Goal: Task Accomplishment & Management: Manage account settings

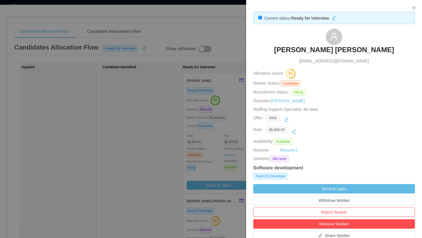
scroll to position [100, 0]
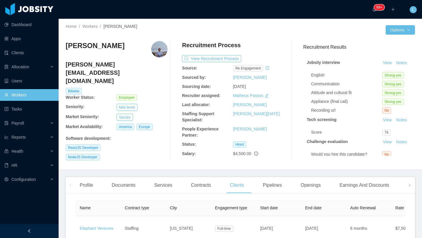
scroll to position [59, 0]
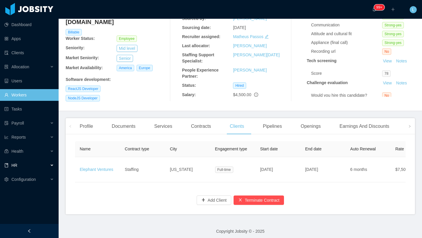
click at [45, 167] on div "HR" at bounding box center [29, 165] width 59 height 12
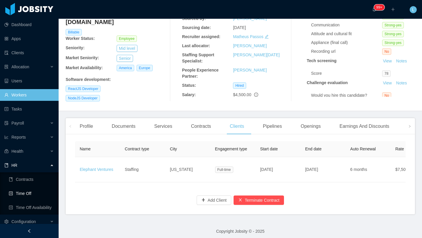
click at [37, 194] on link "Time Off" at bounding box center [31, 193] width 45 height 12
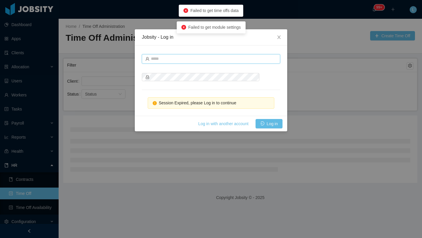
click at [188, 60] on input "text" at bounding box center [211, 58] width 138 height 9
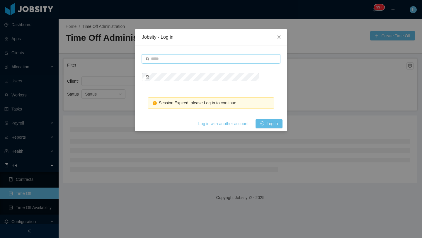
type input "**********"
click at [262, 123] on button "Log in" at bounding box center [268, 123] width 27 height 9
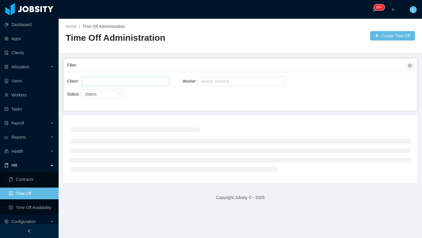
click at [141, 77] on div at bounding box center [124, 81] width 83 height 9
type input "********"
click at [128, 90] on li "RollKall" at bounding box center [125, 92] width 88 height 9
click at [229, 80] on div "Search workers..." at bounding box center [238, 81] width 76 height 6
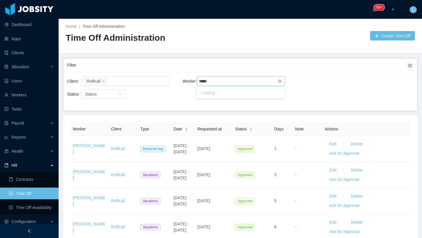
type input "******"
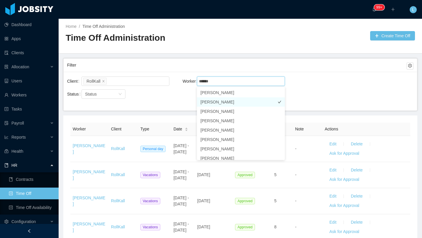
click at [225, 103] on li "Nancy Molina" at bounding box center [241, 101] width 88 height 9
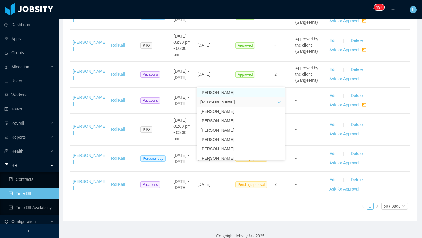
scroll to position [453, 0]
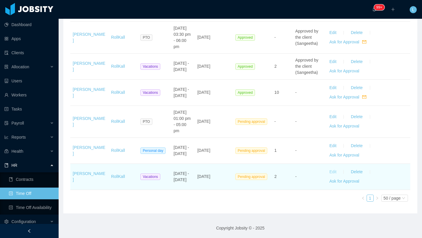
click at [333, 170] on button "Edit" at bounding box center [332, 171] width 16 height 9
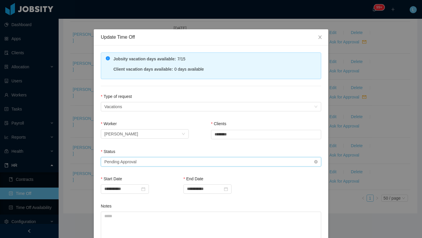
click at [165, 160] on div "Select status Pending Approval" at bounding box center [208, 161] width 209 height 9
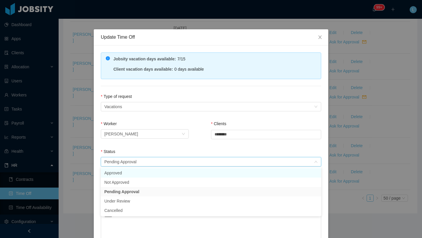
click at [153, 172] on li "Approved" at bounding box center [211, 172] width 220 height 9
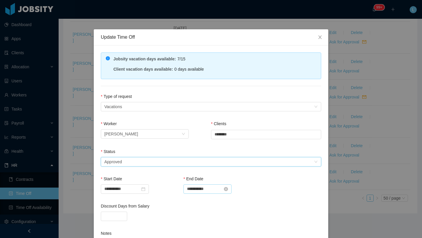
scroll to position [93, 0]
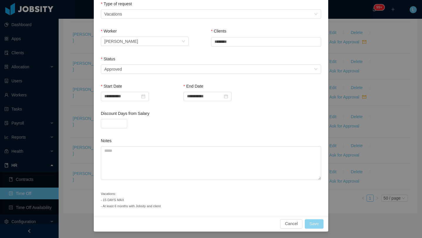
click at [316, 223] on button "Save" at bounding box center [314, 223] width 19 height 9
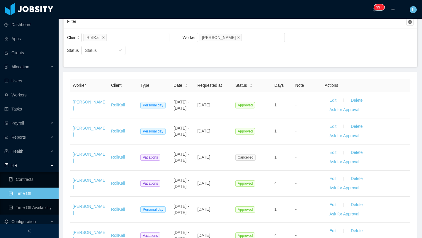
scroll to position [0, 0]
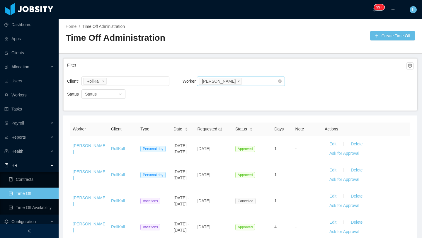
click at [237, 80] on icon "icon: close" at bounding box center [238, 81] width 2 height 2
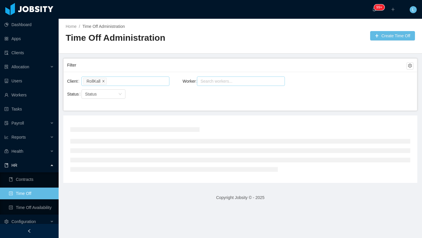
click at [103, 81] on icon "icon: close" at bounding box center [103, 81] width 2 height 2
click at [105, 79] on div at bounding box center [124, 81] width 83 height 9
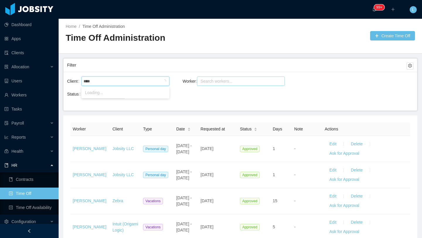
type input "*****"
click at [116, 91] on li "FreshBooks" at bounding box center [125, 92] width 88 height 9
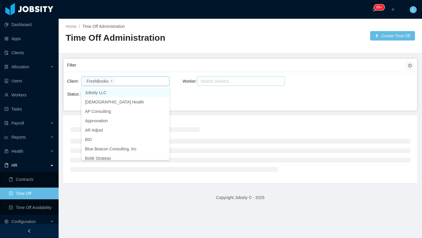
click at [220, 80] on div "Search workers..." at bounding box center [238, 81] width 76 height 6
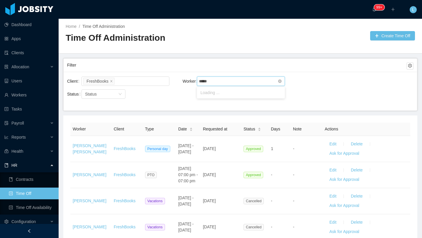
type input "******"
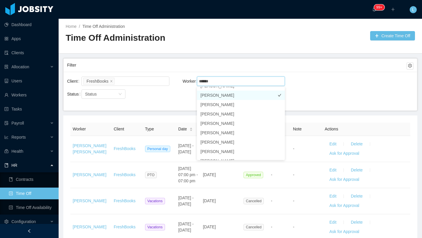
click at [242, 95] on li "Thiago de Oliveira Vicente" at bounding box center [241, 94] width 88 height 9
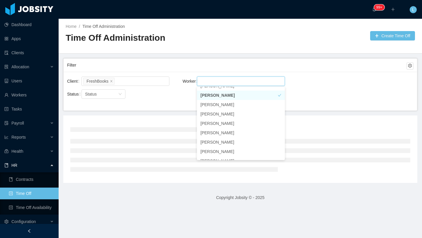
scroll to position [1, 0]
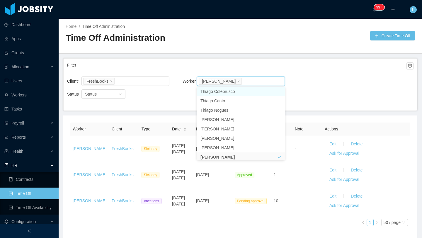
click at [321, 94] on div "Client FreshBooks Worker Search workers... Thiago de Oliveira Vicente Status St…" at bounding box center [240, 91] width 353 height 39
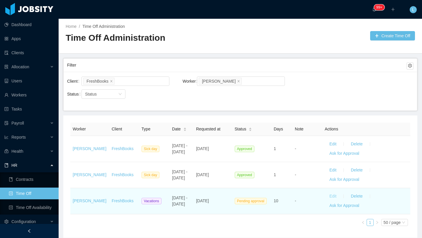
click at [332, 196] on button "Edit" at bounding box center [332, 196] width 16 height 9
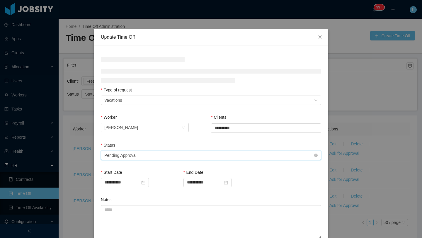
click at [164, 155] on div "Select status Pending Approval" at bounding box center [208, 155] width 209 height 9
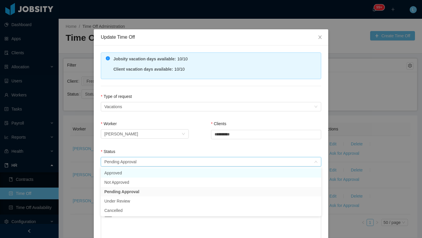
click at [150, 171] on li "Approved" at bounding box center [211, 172] width 220 height 9
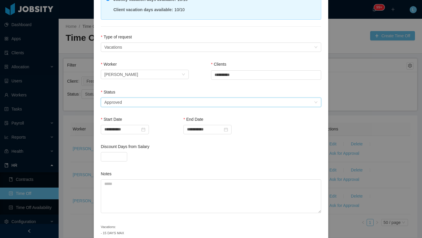
scroll to position [93, 0]
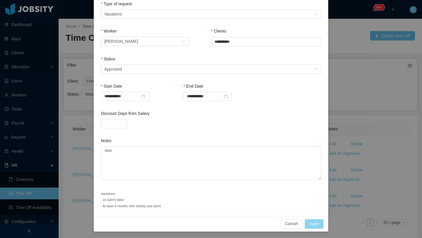
click at [318, 223] on button "Save" at bounding box center [314, 223] width 19 height 9
